Goal: Task Accomplishment & Management: Manage account settings

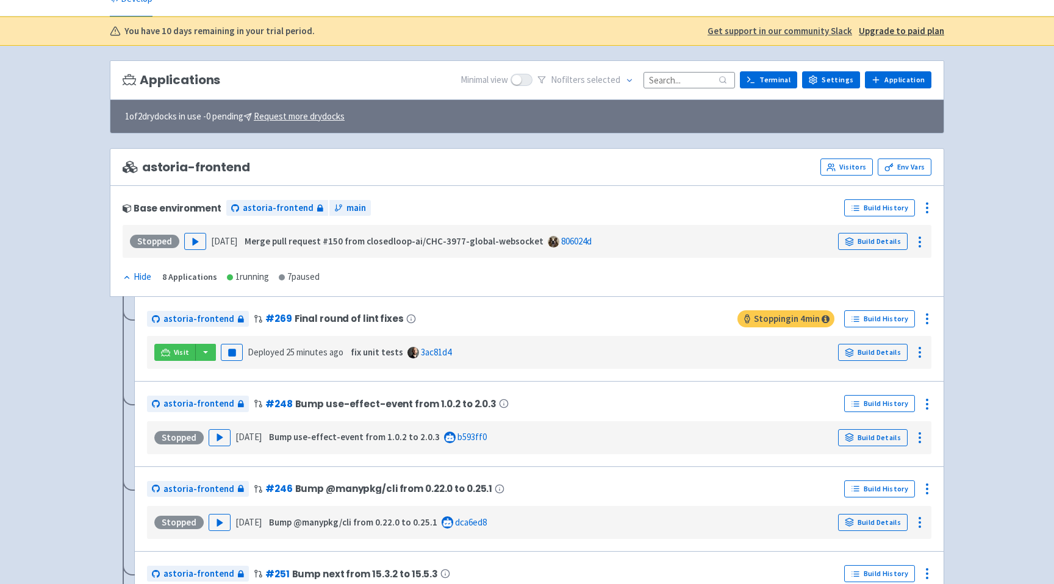
scroll to position [57, 0]
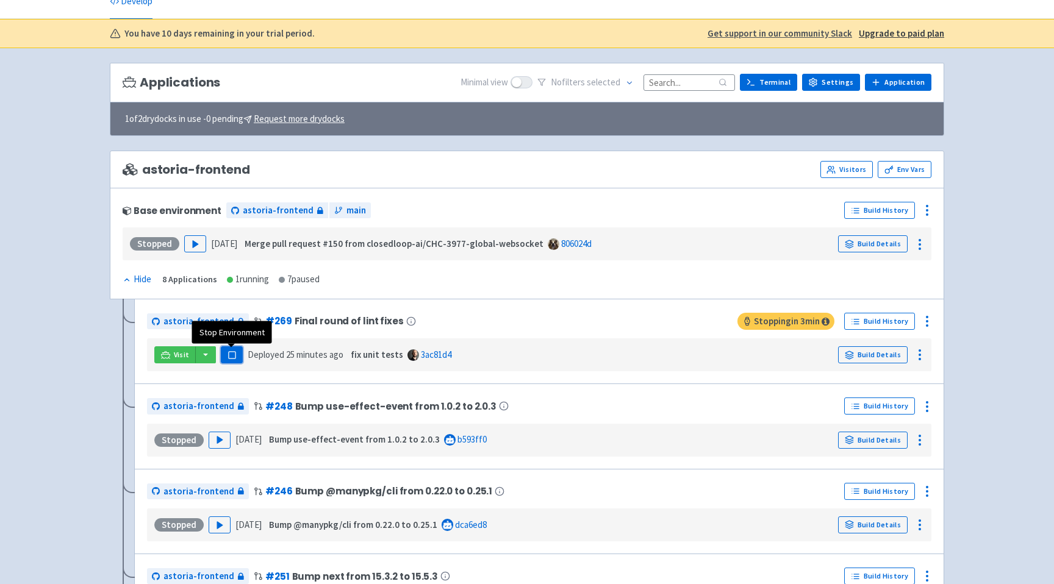
click at [231, 356] on rect "button" at bounding box center [231, 355] width 7 height 7
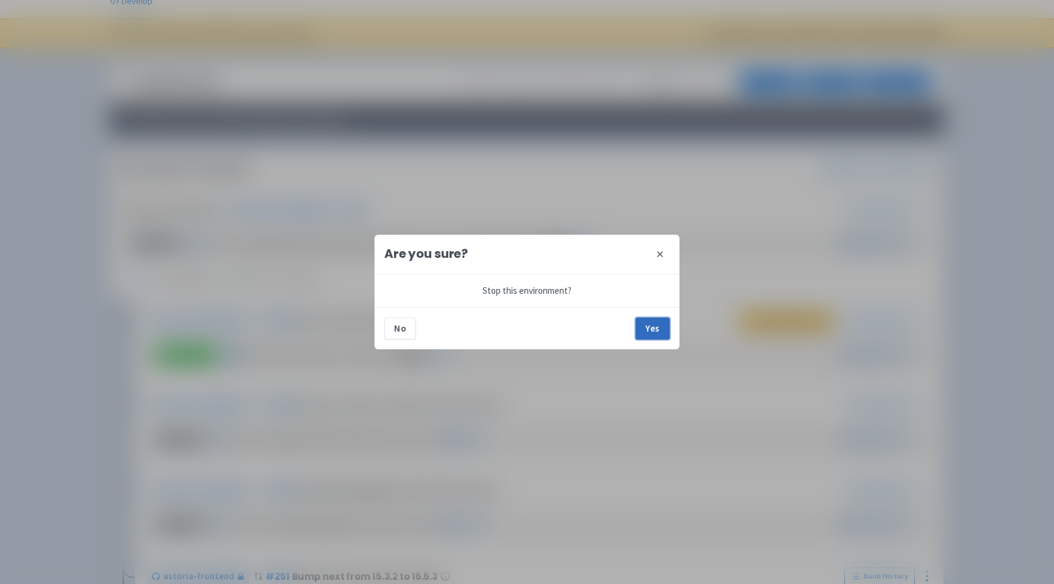
click at [652, 330] on button "Yes" at bounding box center [653, 329] width 34 height 22
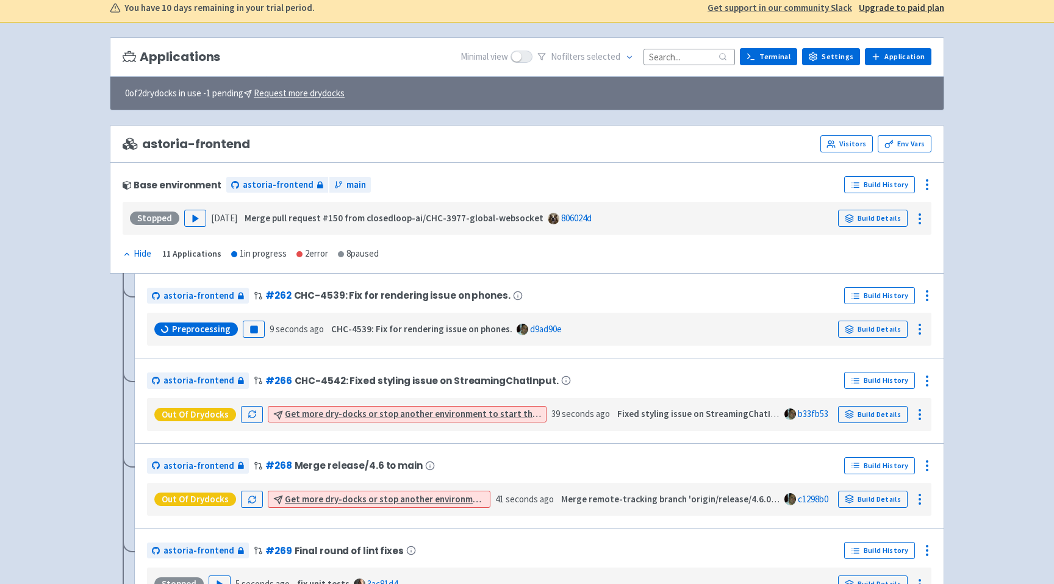
scroll to position [81, 0]
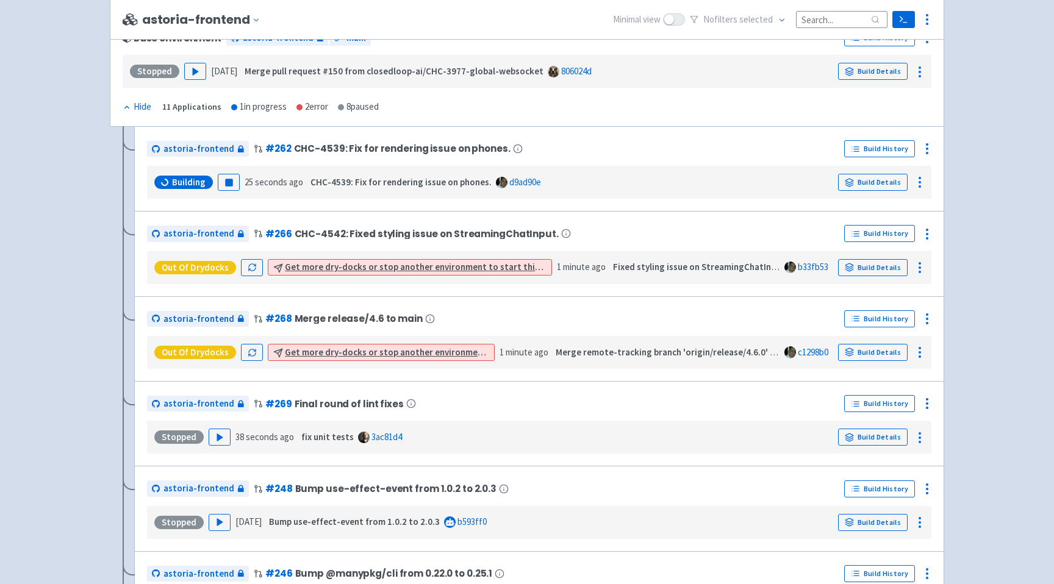
scroll to position [232, 0]
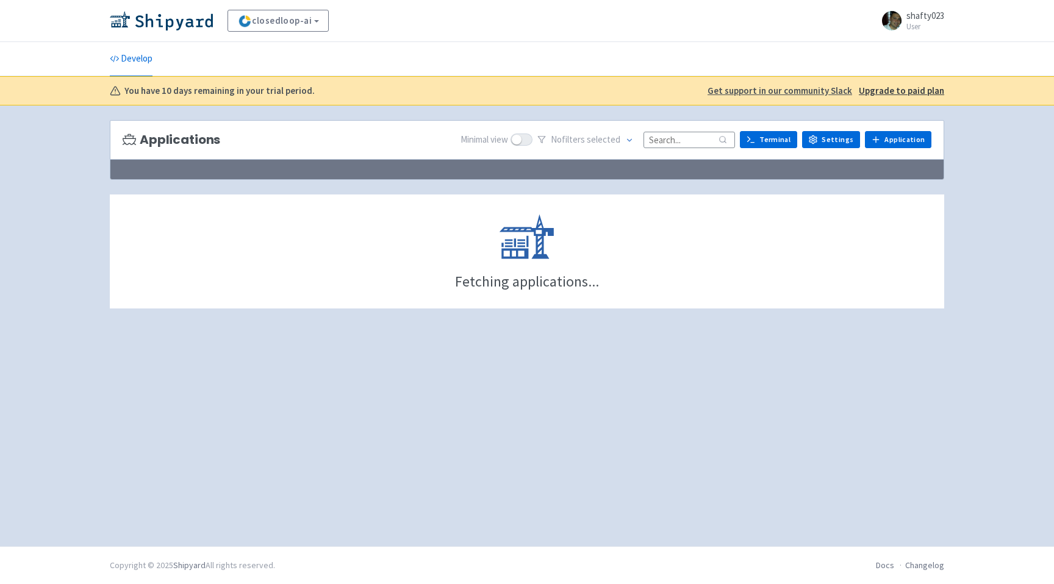
scroll to position [231, 0]
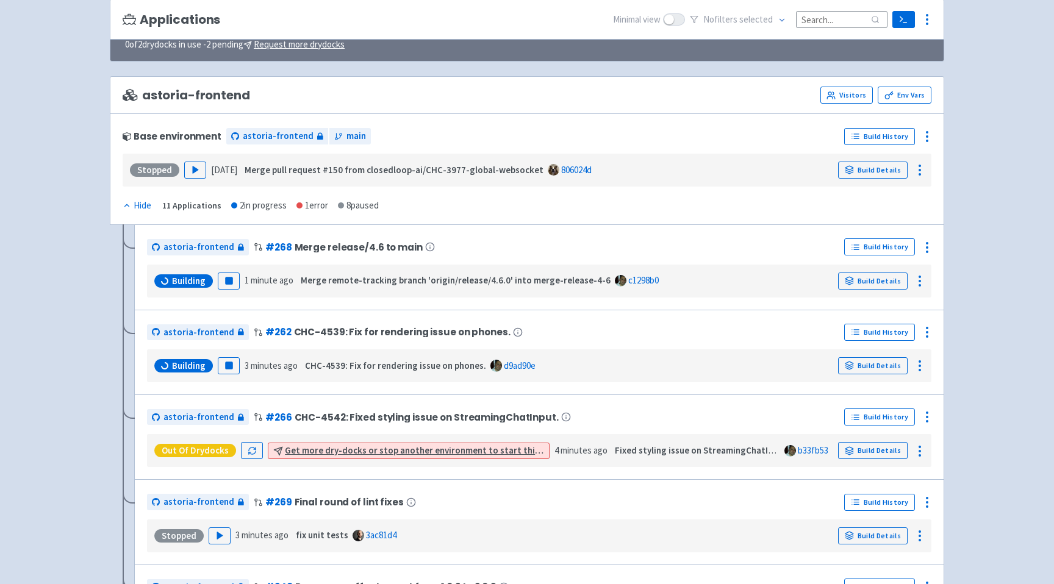
scroll to position [132, 0]
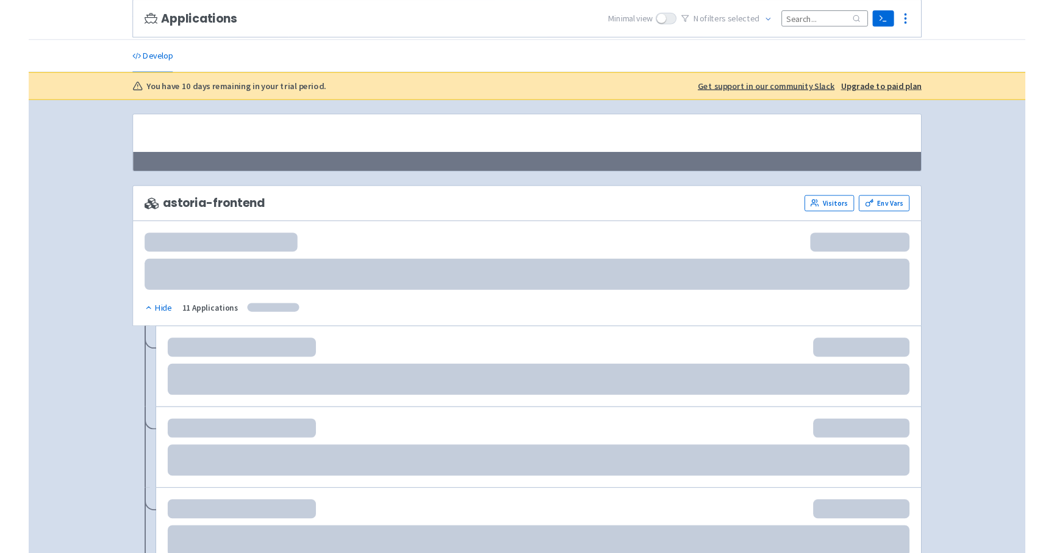
scroll to position [132, 0]
